Goal: Information Seeking & Learning: Learn about a topic

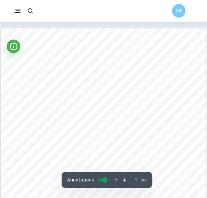
scroll to position [36, 0]
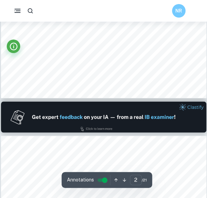
type input "1"
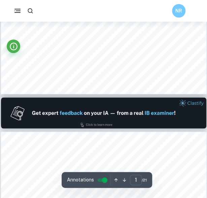
scroll to position [201, 0]
